Goal: Task Accomplishment & Management: Manage account settings

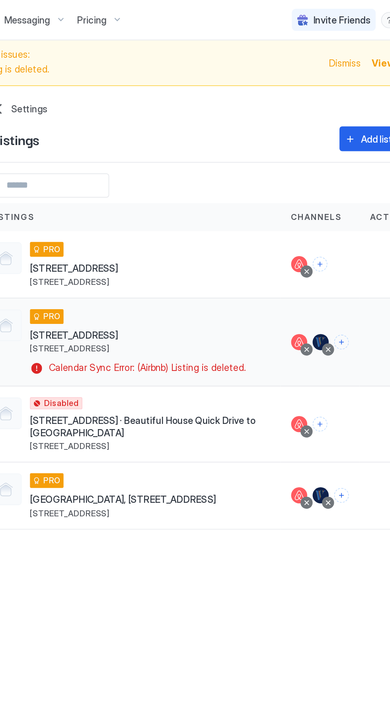
click at [198, 200] on span "[STREET_ADDRESS]" at bounding box center [171, 198] width 52 height 7
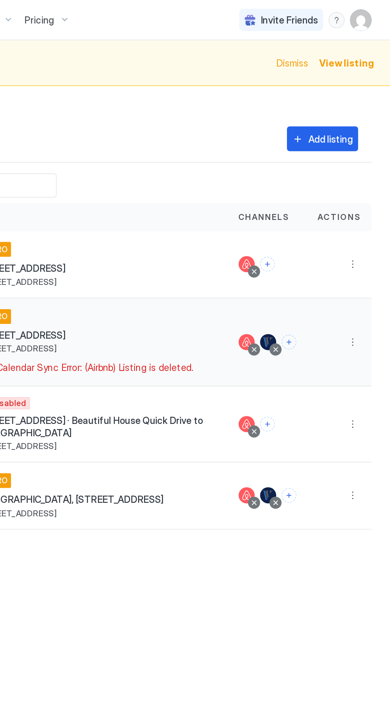
click at [364, 205] on button "More options" at bounding box center [368, 203] width 10 height 10
click at [374, 199] on div at bounding box center [195, 352] width 390 height 704
click at [371, 202] on button "More options" at bounding box center [368, 203] width 10 height 10
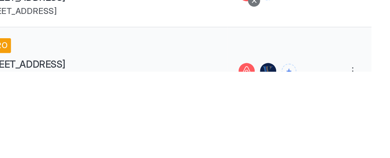
scroll to position [46, 0]
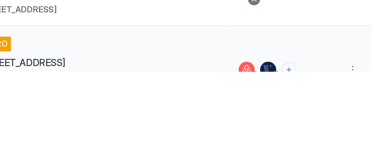
click at [369, 159] on button "More options" at bounding box center [368, 157] width 10 height 10
click at [369, 155] on div at bounding box center [195, 79] width 390 height 158
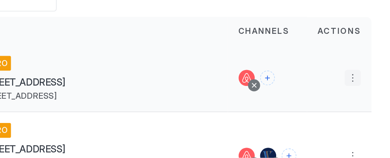
click at [367, 111] on button "More options" at bounding box center [368, 111] width 10 height 10
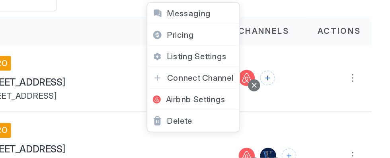
click at [258, 98] on span "Listing Settings" at bounding box center [275, 98] width 35 height 6
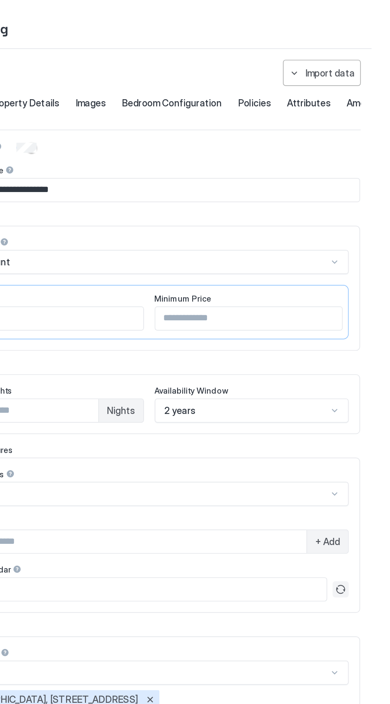
click at [364, 412] on button "Refresh" at bounding box center [361, 414] width 10 height 10
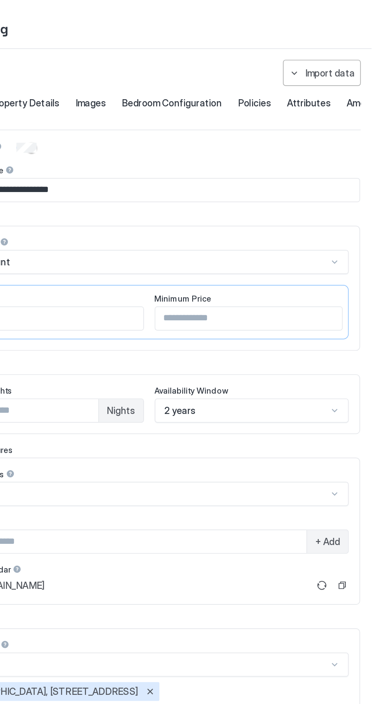
click at [362, 409] on button "Copy" at bounding box center [362, 412] width 8 height 8
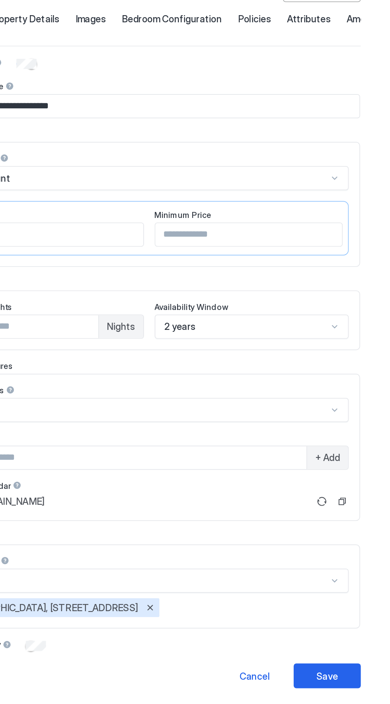
click at [345, 410] on button "Refresh" at bounding box center [350, 412] width 10 height 10
click at [365, 410] on button "Copy" at bounding box center [362, 412] width 8 height 8
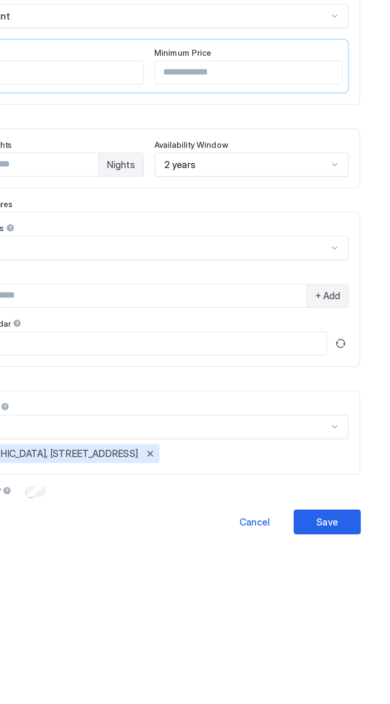
click at [364, 410] on button "Refresh" at bounding box center [361, 414] width 10 height 10
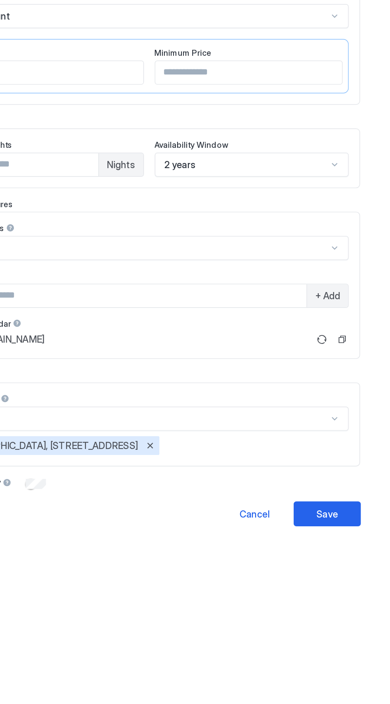
click at [366, 410] on button "Copy" at bounding box center [362, 412] width 8 height 8
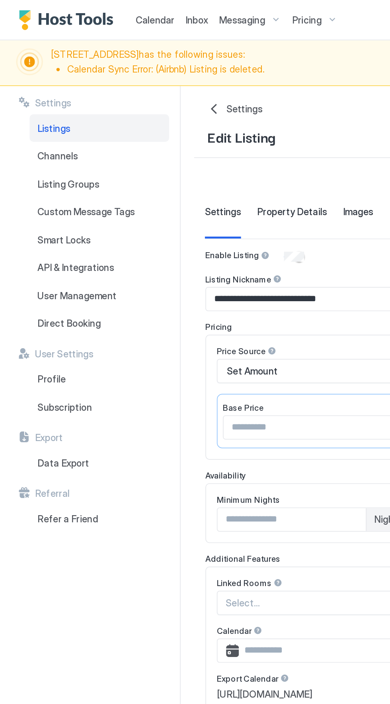
click at [183, 9] on span "Pricing" at bounding box center [182, 11] width 18 height 7
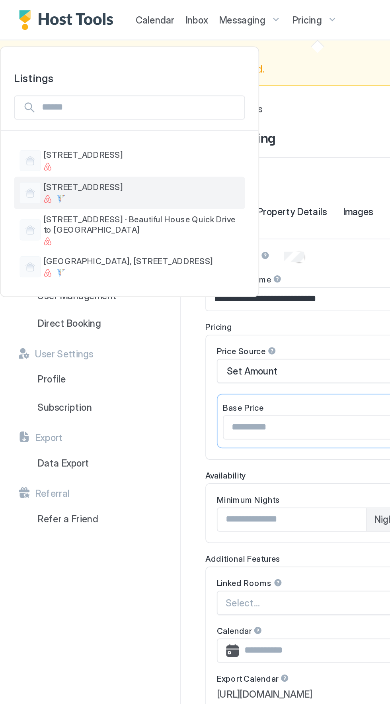
click at [38, 114] on div "[STREET_ADDRESS]" at bounding box center [84, 114] width 116 height 12
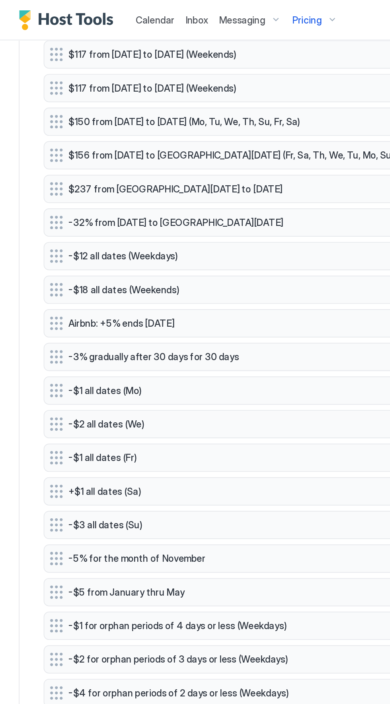
scroll to position [2022, 0]
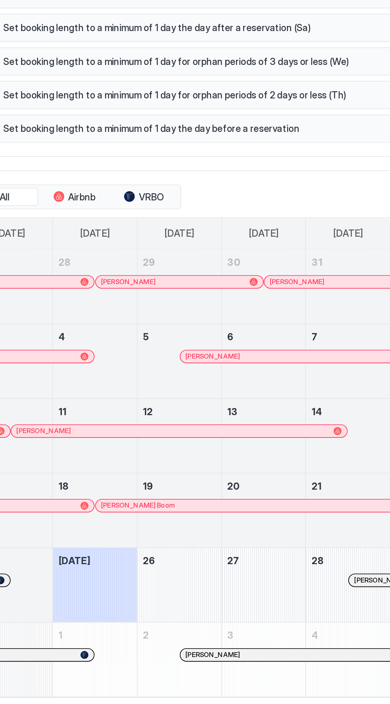
click at [116, 671] on div at bounding box center [95, 682] width 50 height 23
click at [126, 671] on div "[PERSON_NAME]" at bounding box center [145, 682] width 50 height 23
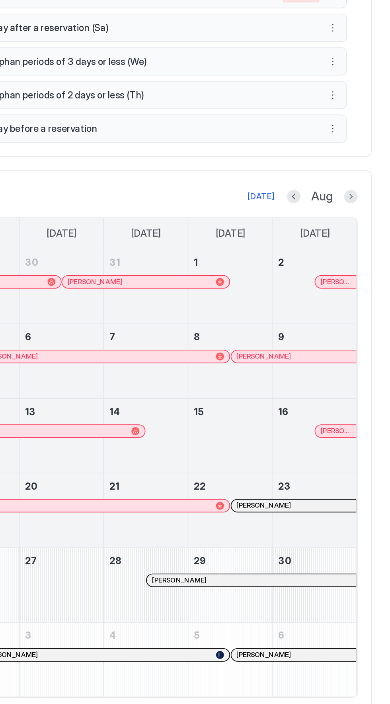
scroll to position [0, 0]
click at [369, 399] on div at bounding box center [367, 403] width 8 height 8
click at [368, 399] on button "Next month" at bounding box center [367, 403] width 8 height 8
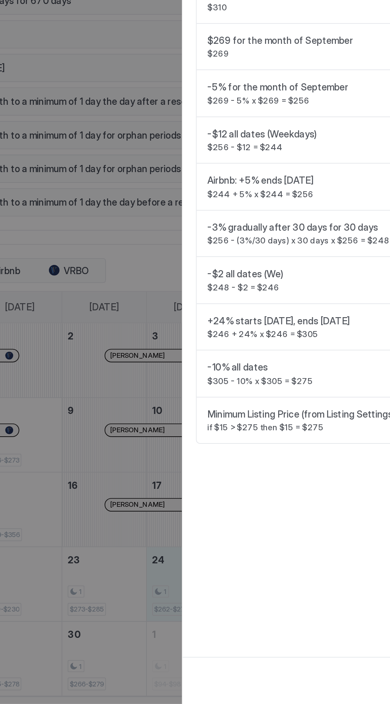
click at [160, 594] on div at bounding box center [195, 352] width 390 height 704
click at [110, 620] on div at bounding box center [195, 352] width 390 height 704
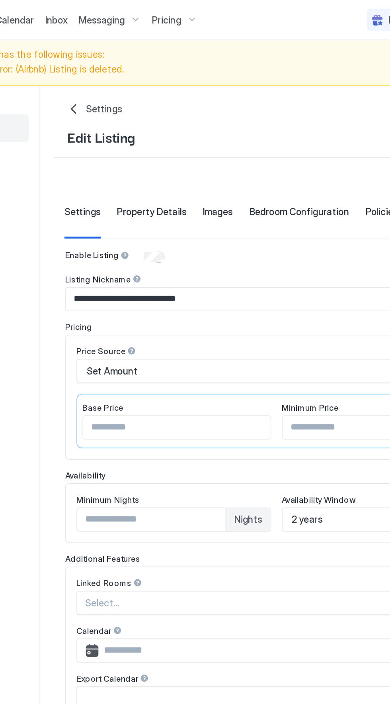
click at [186, 16] on div "Pricing" at bounding box center [186, 12] width 33 height 14
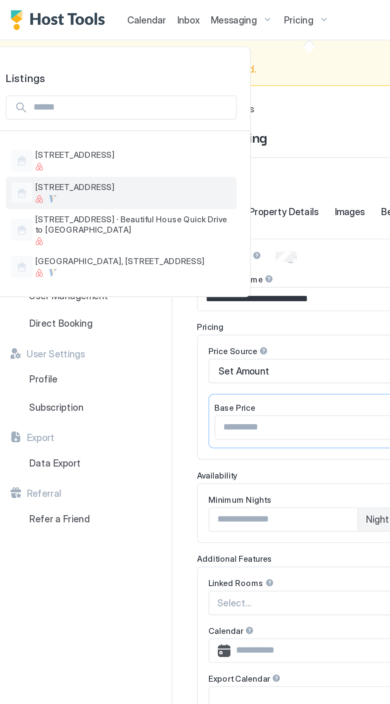
click at [45, 111] on span "[STREET_ADDRESS]" at bounding box center [84, 111] width 116 height 6
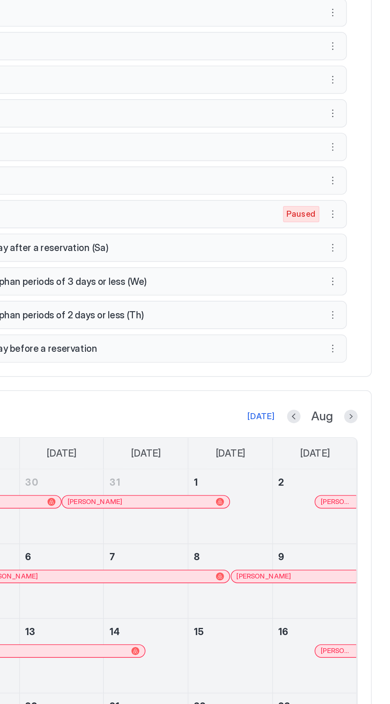
click at [367, 530] on button "Next month" at bounding box center [367, 534] width 8 height 8
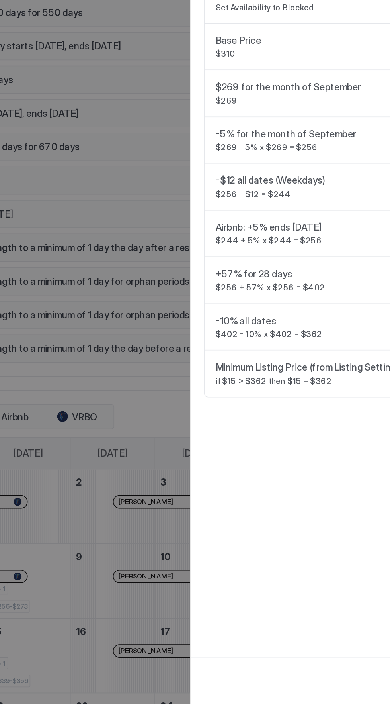
click at [147, 372] on div at bounding box center [195, 352] width 390 height 704
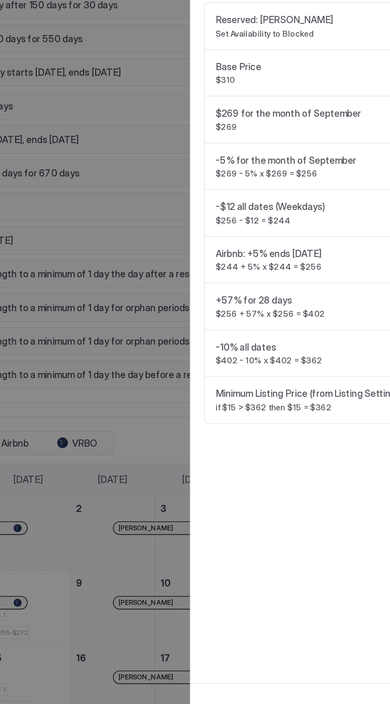
click at [169, 506] on div at bounding box center [195, 352] width 390 height 704
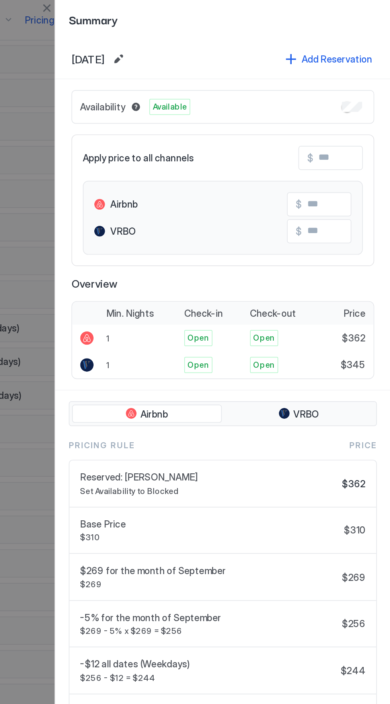
click at [185, 4] on button "Close" at bounding box center [187, 5] width 10 height 10
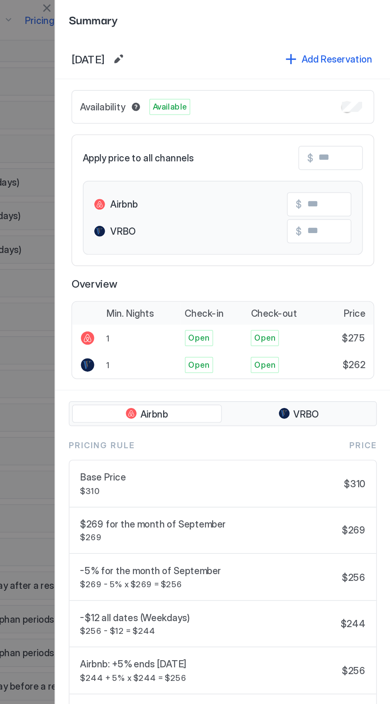
click at [186, 5] on button "Close" at bounding box center [187, 5] width 10 height 10
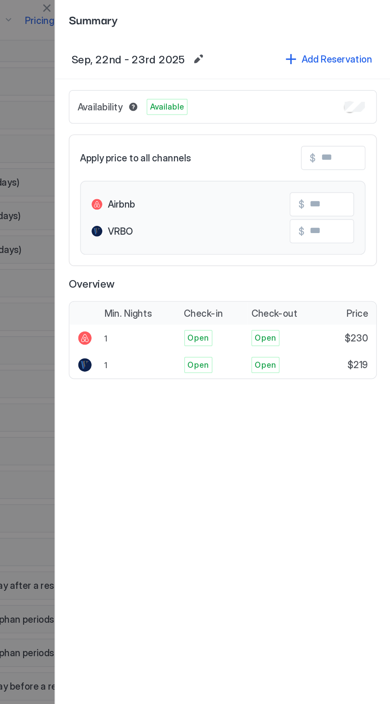
click at [182, 8] on button "Close" at bounding box center [187, 5] width 10 height 10
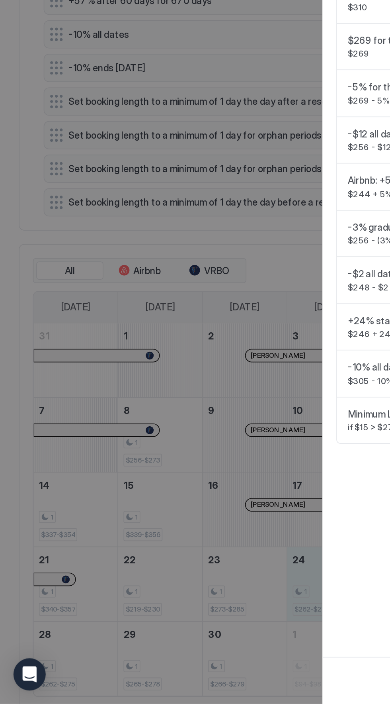
click at [11, 396] on div at bounding box center [195, 352] width 390 height 704
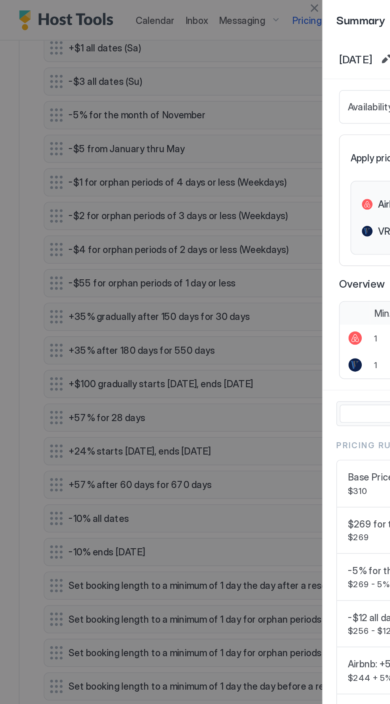
click at [184, 9] on button "Close" at bounding box center [187, 5] width 10 height 10
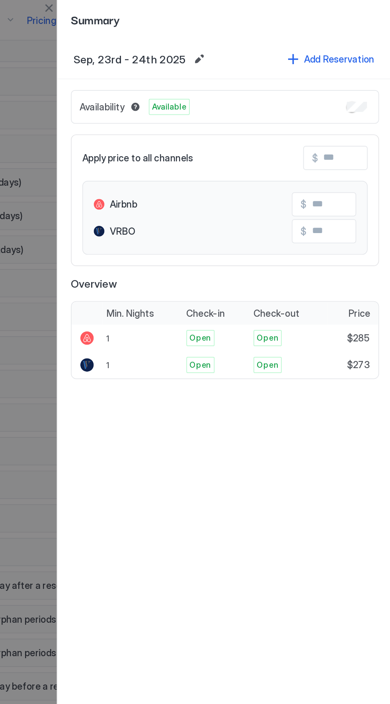
click at [184, 5] on button "Close" at bounding box center [187, 5] width 10 height 10
